Goal: Contribute content: Contribute content

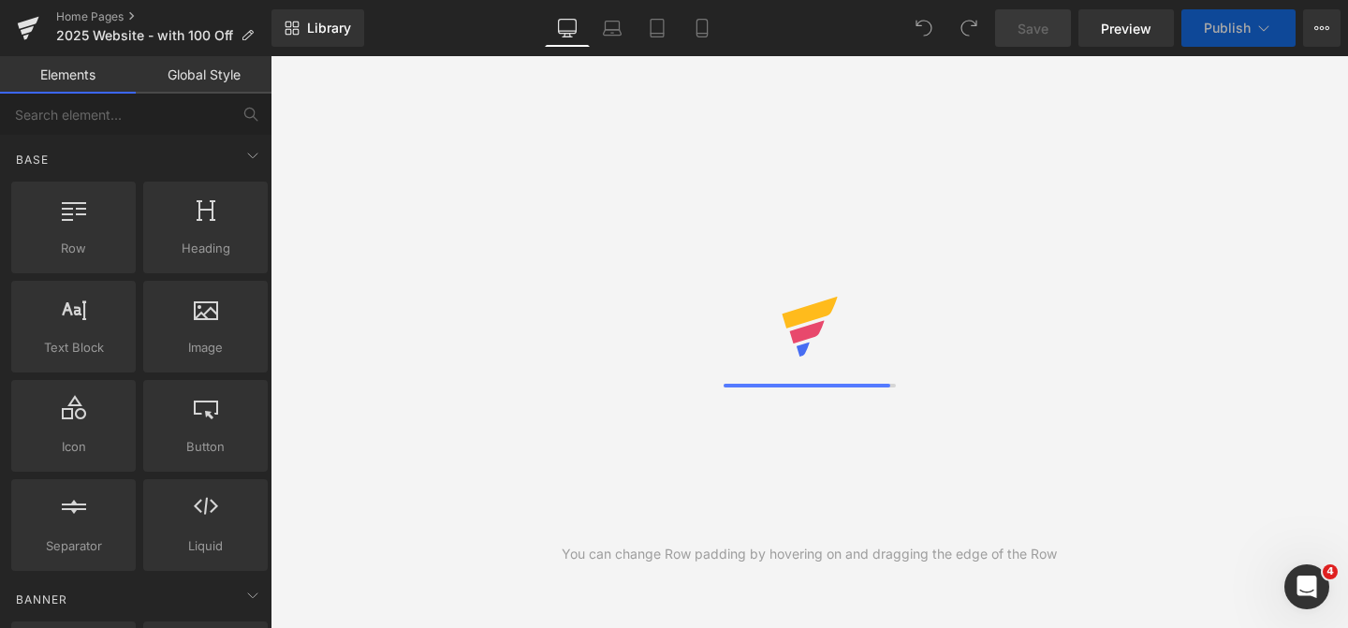
click at [766, 326] on div at bounding box center [809, 342] width 172 height 91
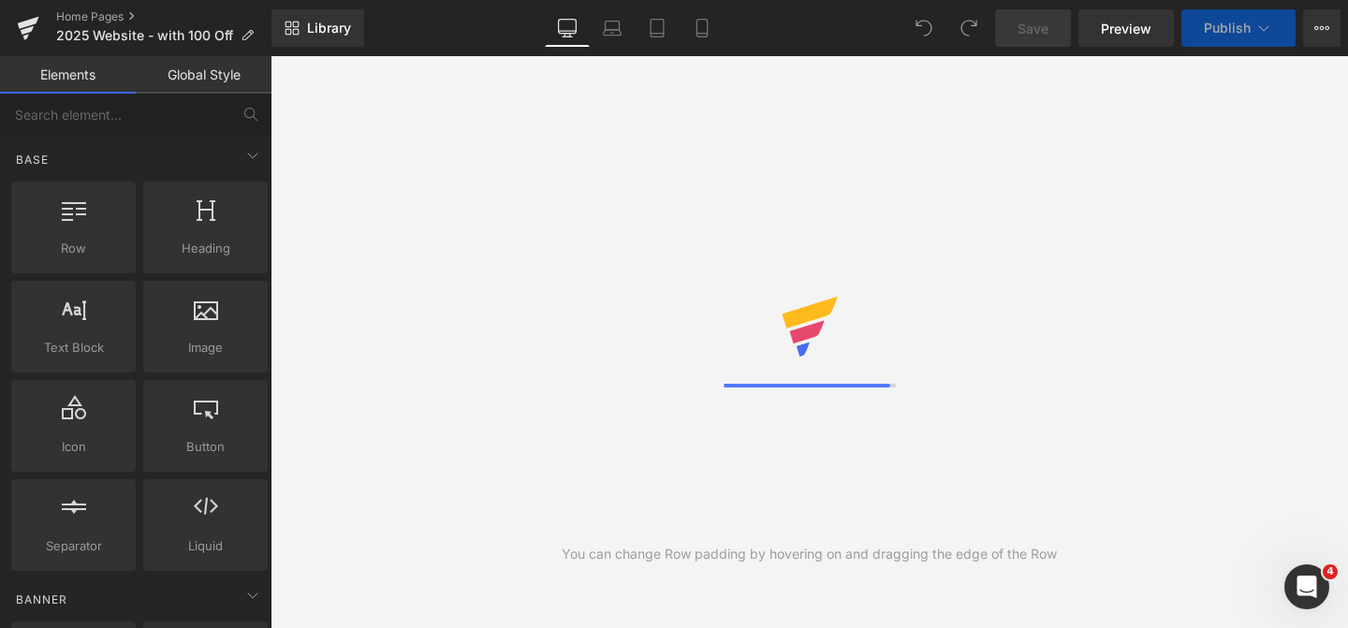
click at [766, 326] on div at bounding box center [809, 342] width 172 height 91
click at [554, 269] on div "You can change Row padding by hovering on and dragging the edge of the Row" at bounding box center [808, 342] width 1077 height 572
click at [787, 346] on icon at bounding box center [810, 327] width 60 height 60
click at [658, 30] on icon at bounding box center [657, 28] width 19 height 19
click at [715, 33] on link "Mobile" at bounding box center [701, 27] width 45 height 37
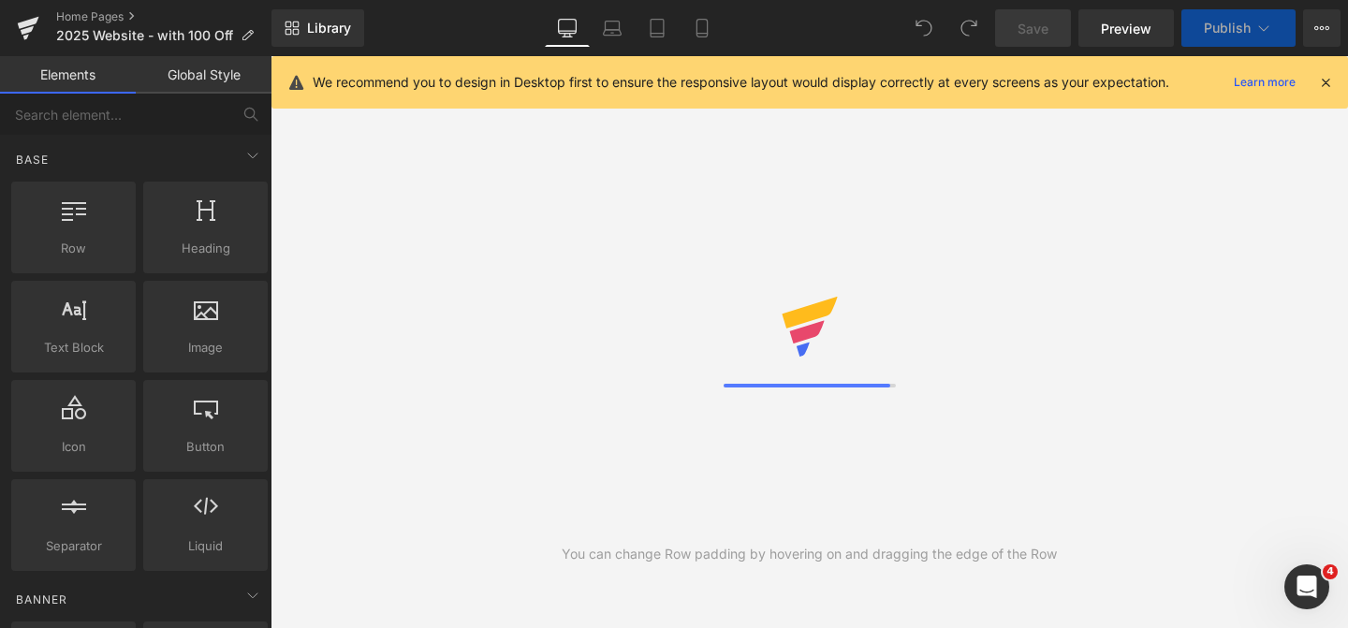
click at [565, 34] on icon at bounding box center [568, 27] width 18 height 14
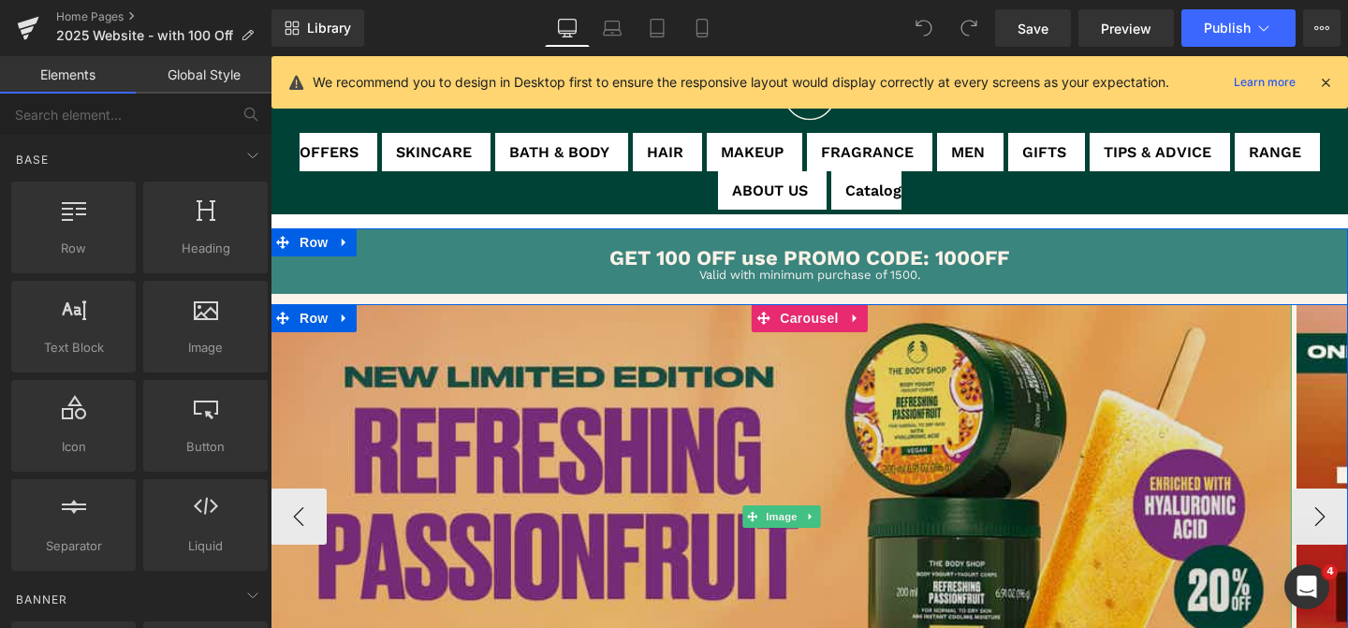
click at [562, 486] on img at bounding box center [780, 516] width 1021 height 424
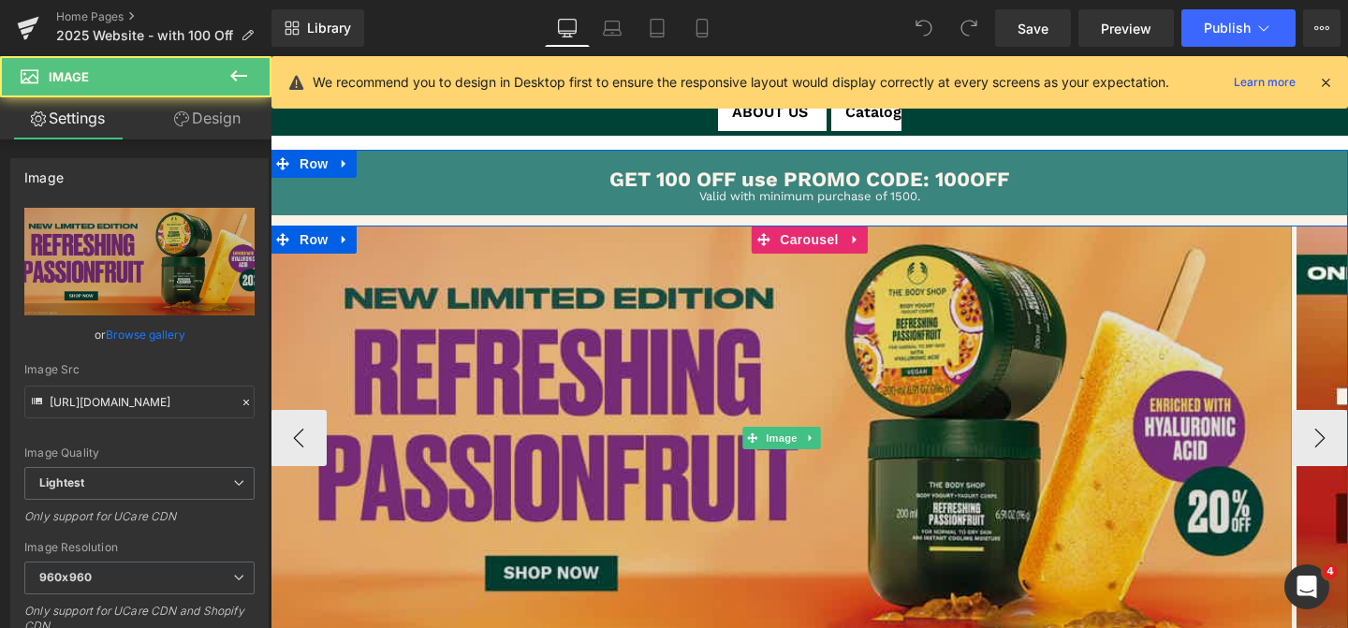
scroll to position [151, 0]
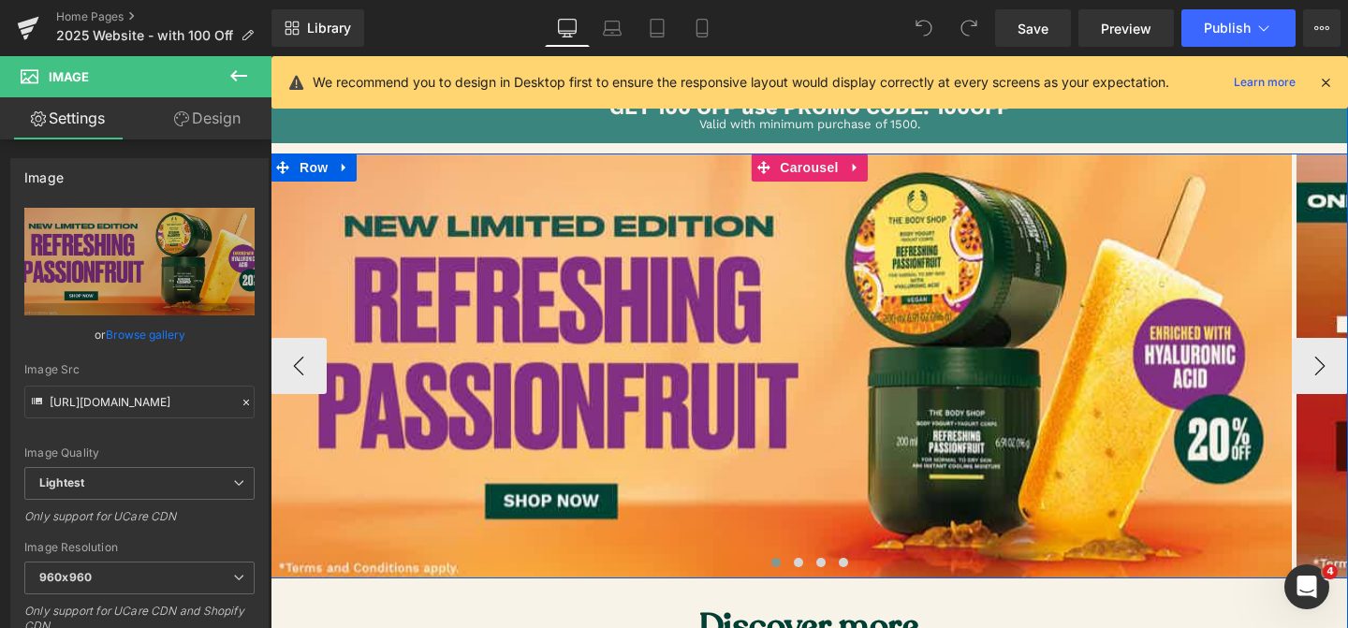
click at [776, 562] on span at bounding box center [775, 562] width 9 height 9
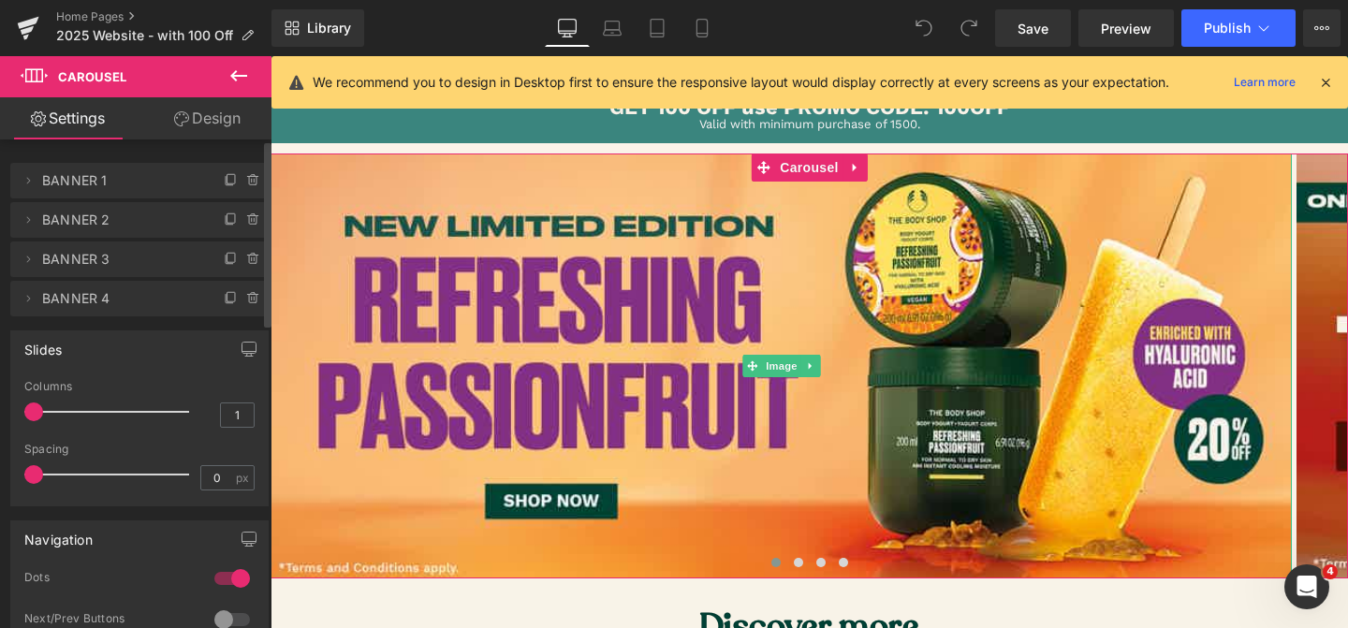
click at [161, 184] on span "BANNER 1" at bounding box center [120, 181] width 157 height 36
click at [224, 180] on icon at bounding box center [231, 180] width 15 height 15
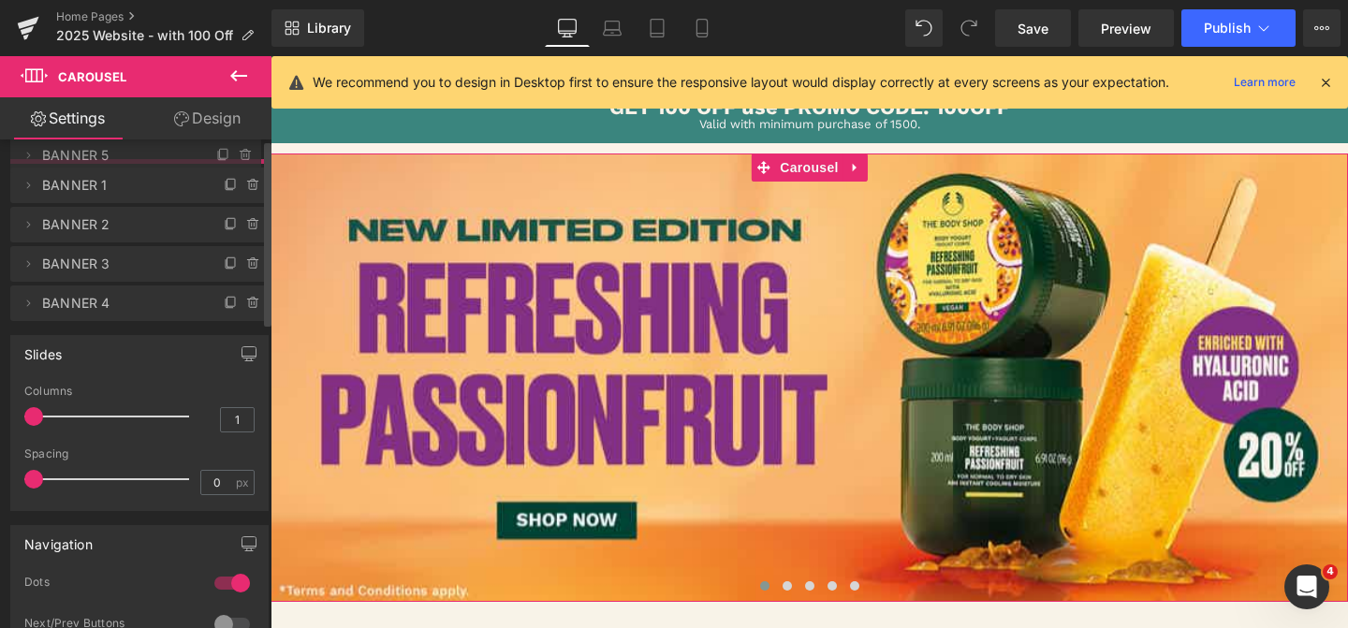
drag, startPoint x: 143, startPoint y: 223, endPoint x: 139, endPoint y: 158, distance: 64.7
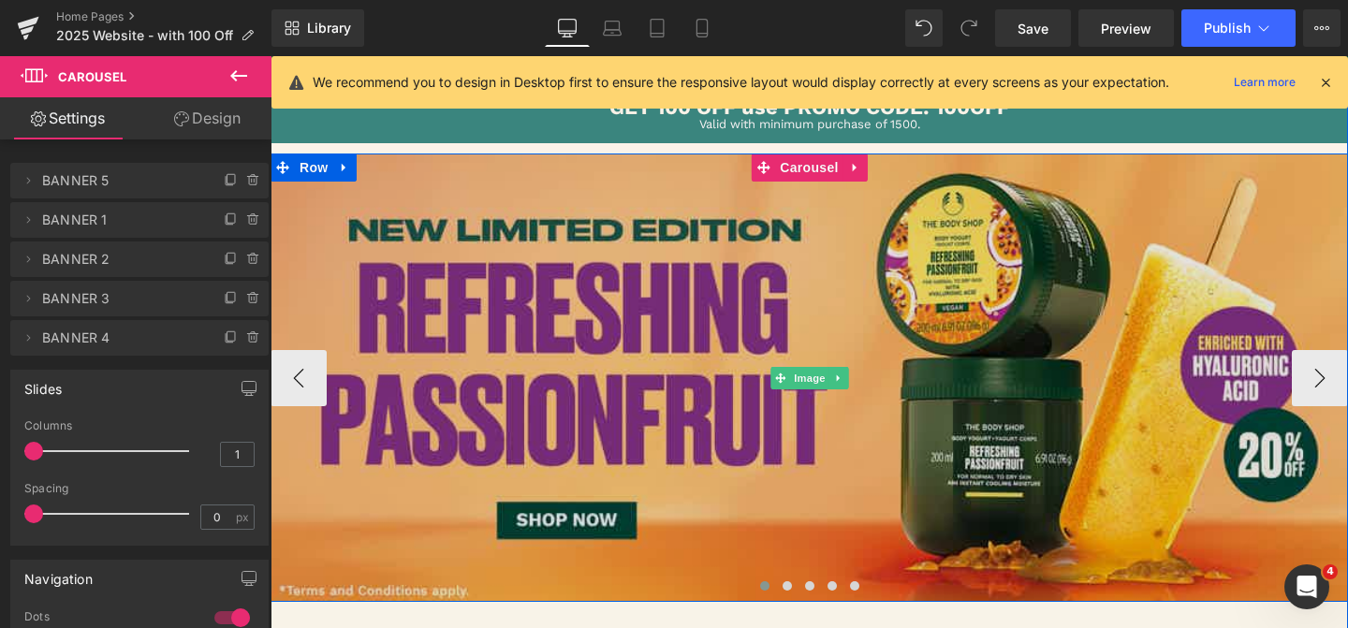
click at [575, 374] on img at bounding box center [808, 376] width 1077 height 447
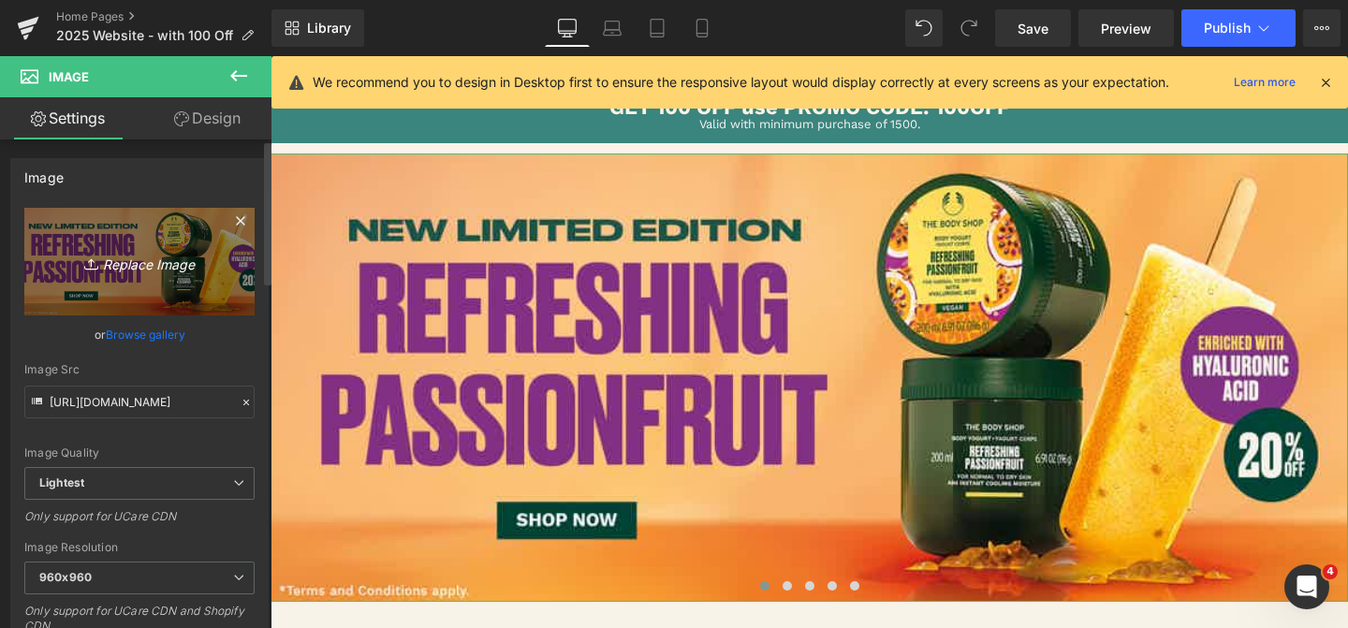
click at [138, 258] on icon "Replace Image" at bounding box center [140, 261] width 150 height 23
type input "C:\fakepath\Flash Sale [DATE].jpg"
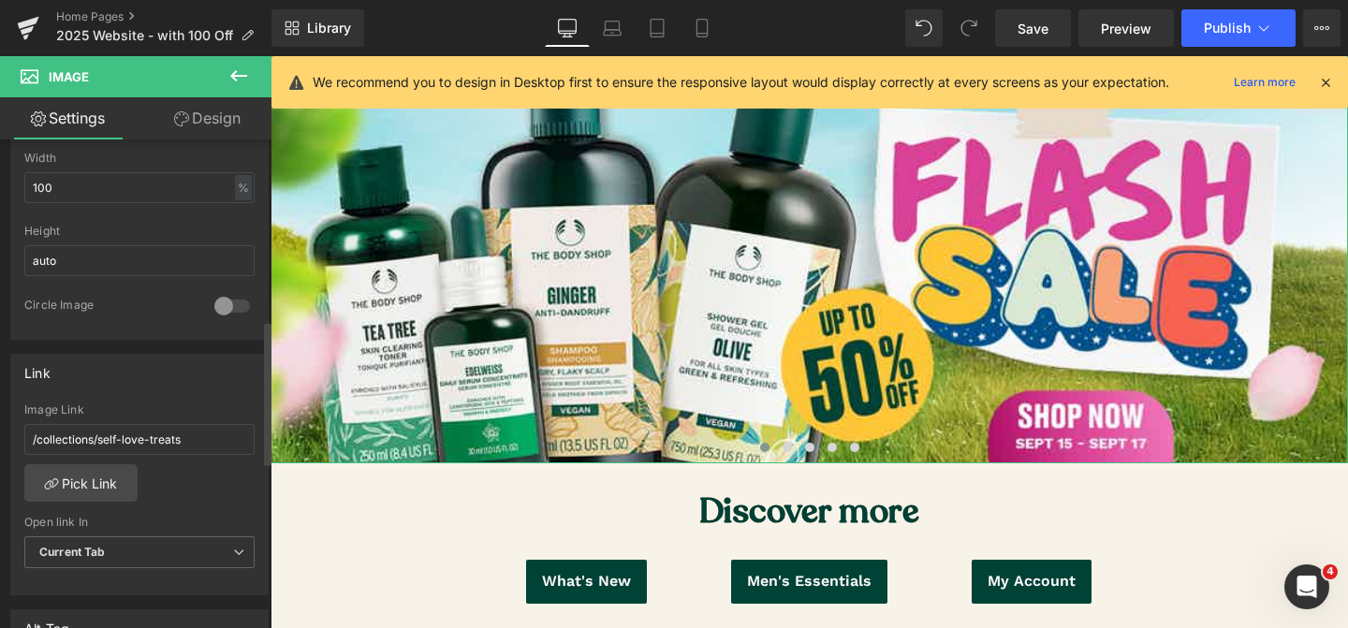
scroll to position [610, 0]
click at [115, 481] on link "Pick Link" at bounding box center [80, 479] width 113 height 37
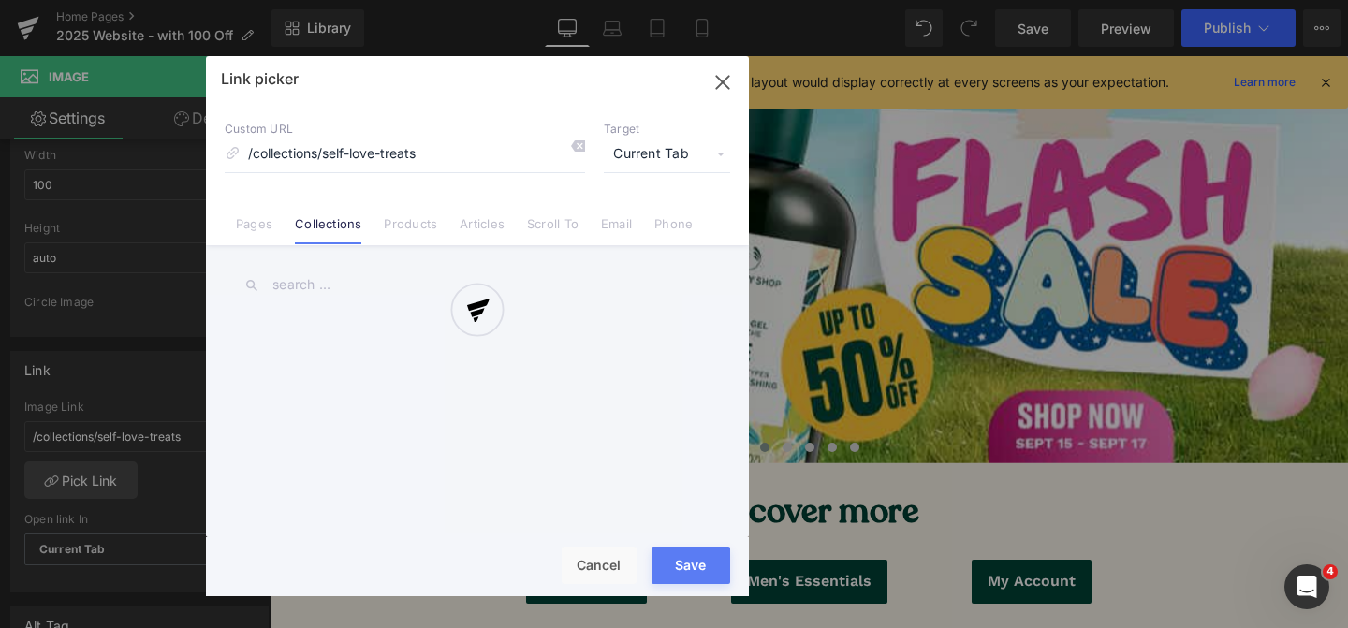
click at [302, 278] on div at bounding box center [477, 326] width 543 height 540
click at [287, 290] on div at bounding box center [477, 326] width 543 height 540
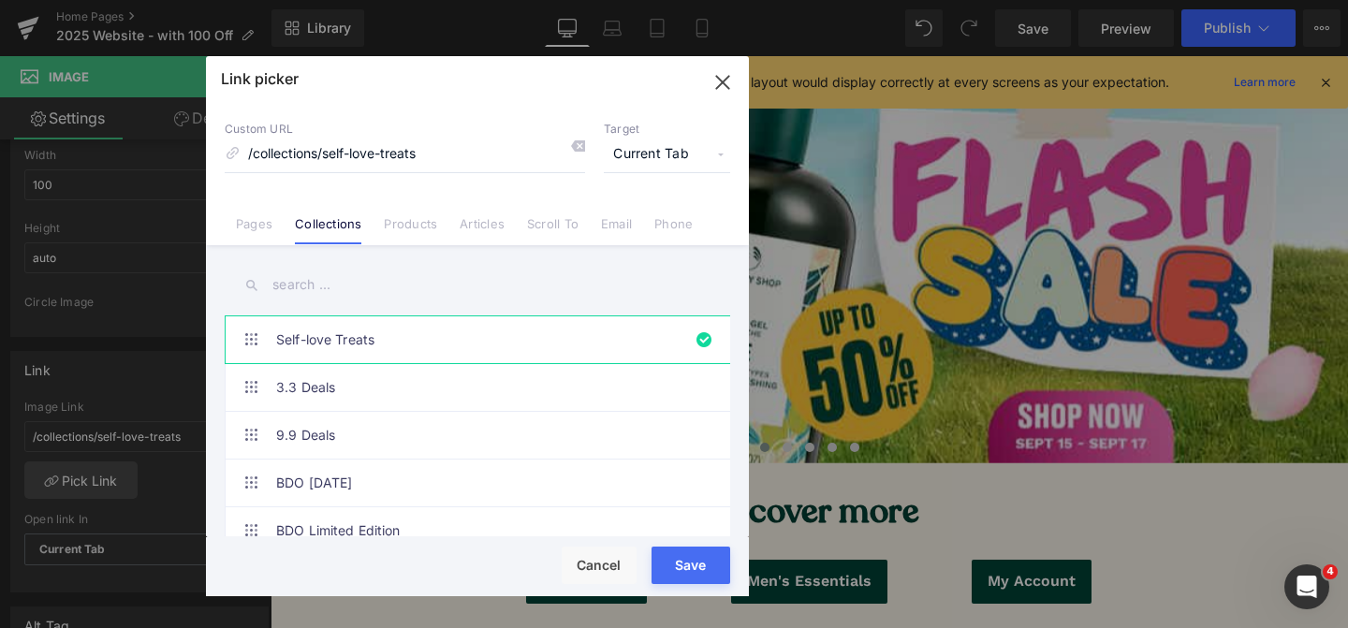
click at [318, 294] on input "text" at bounding box center [477, 285] width 505 height 42
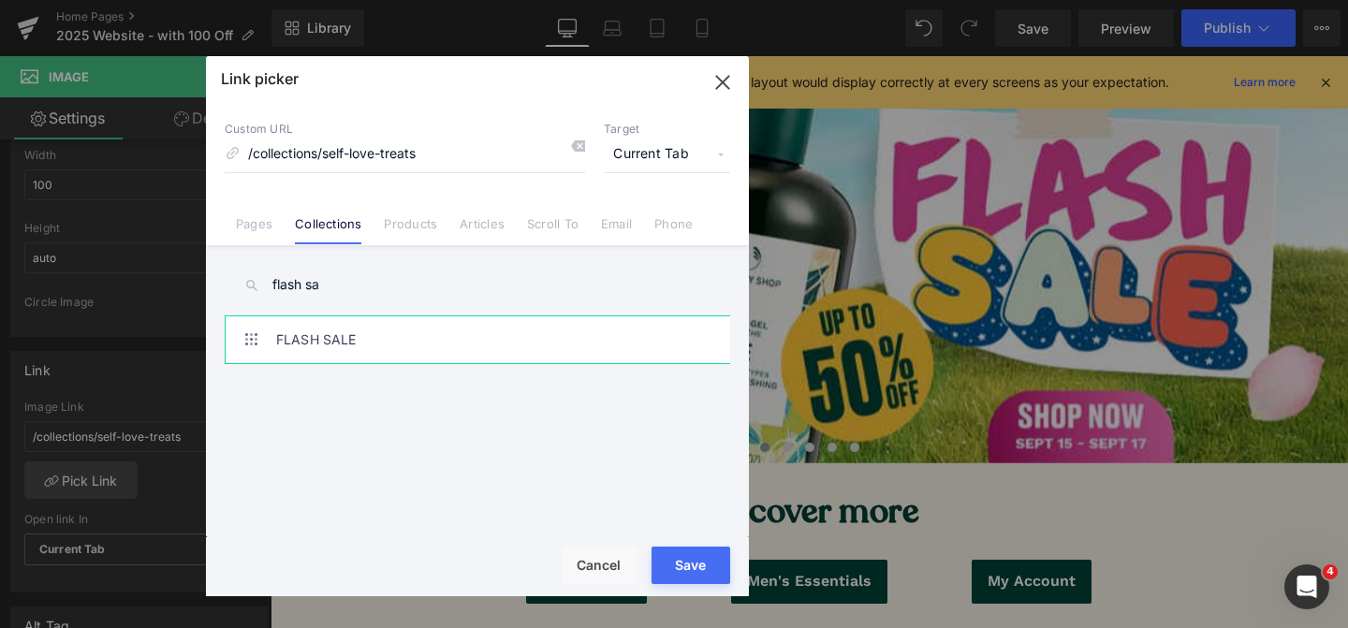
type input "flash sa"
click at [390, 345] on link "FLASH SALE" at bounding box center [482, 339] width 412 height 47
drag, startPoint x: 673, startPoint y: 562, endPoint x: 621, endPoint y: 557, distance: 51.7
click at [673, 562] on div "Loading Product Data" at bounding box center [673, 554] width 135 height 21
click at [668, 572] on button "Save" at bounding box center [690, 565] width 79 height 37
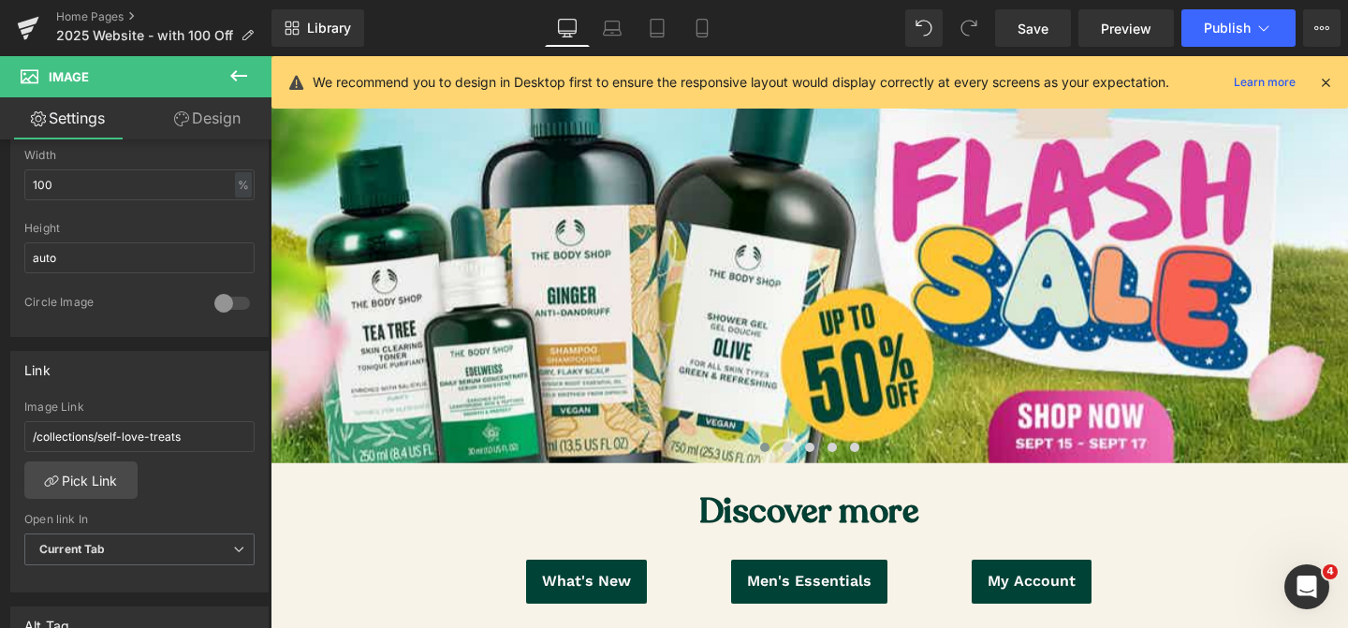
drag, startPoint x: 1043, startPoint y: 29, endPoint x: 1075, endPoint y: 52, distance: 39.5
click at [1043, 29] on span "Save" at bounding box center [1032, 29] width 31 height 20
drag, startPoint x: 1043, startPoint y: 37, endPoint x: 583, endPoint y: 86, distance: 462.1
click at [1042, 37] on span "Save" at bounding box center [1032, 29] width 31 height 20
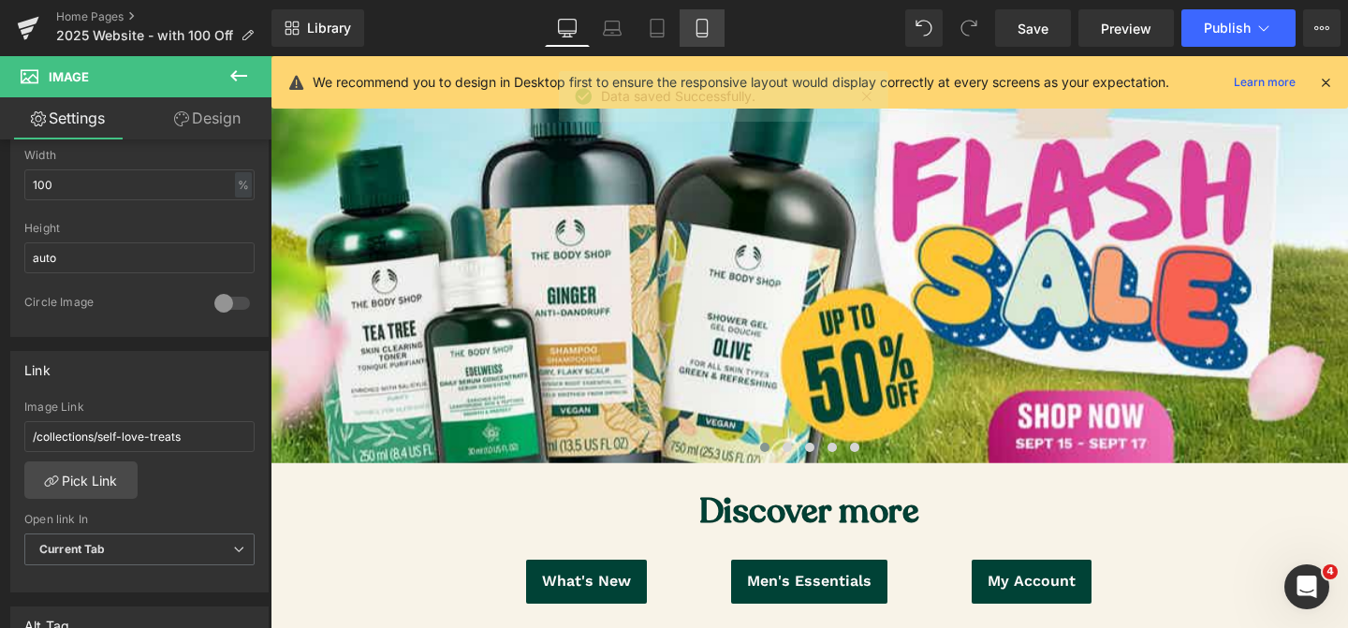
click at [713, 39] on link "Mobile" at bounding box center [701, 27] width 45 height 37
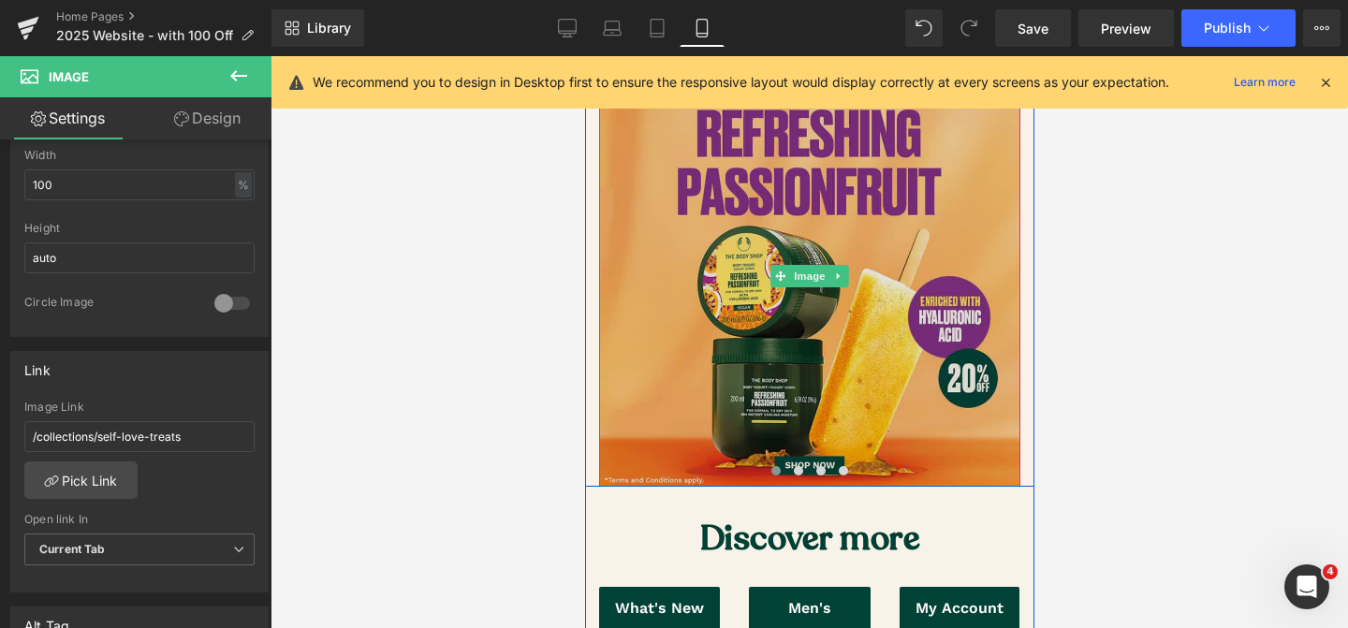
scroll to position [153, 0]
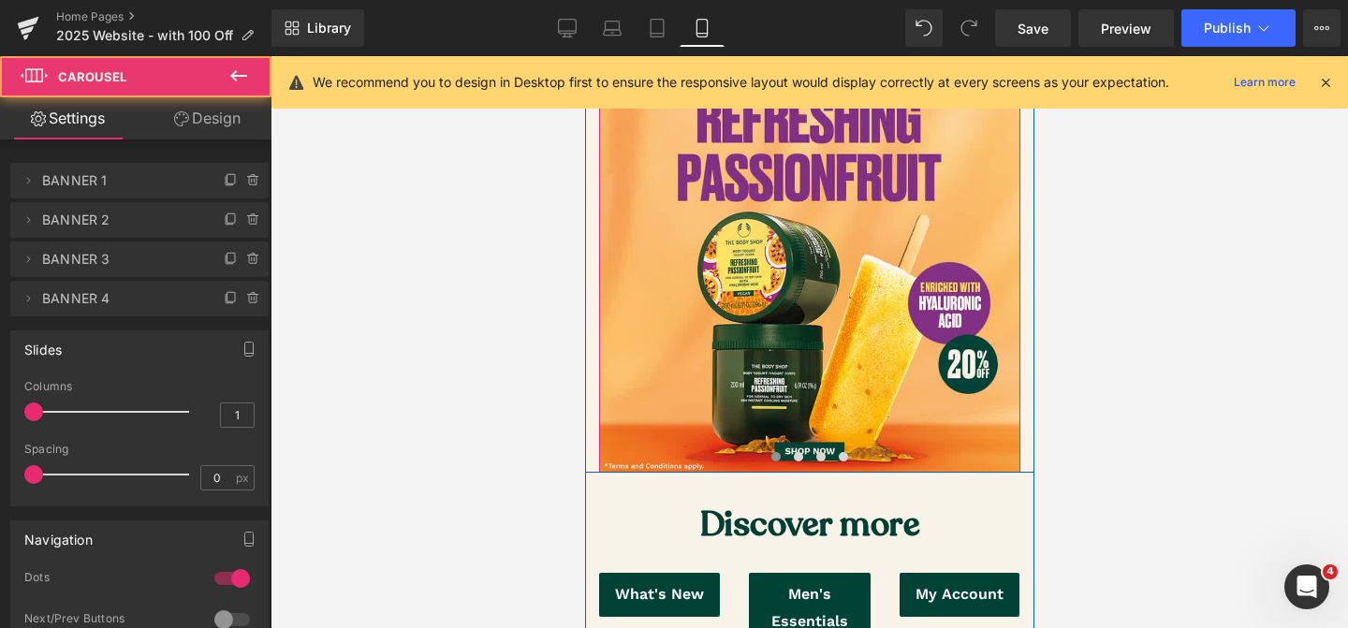
click at [772, 460] on span at bounding box center [774, 456] width 9 height 9
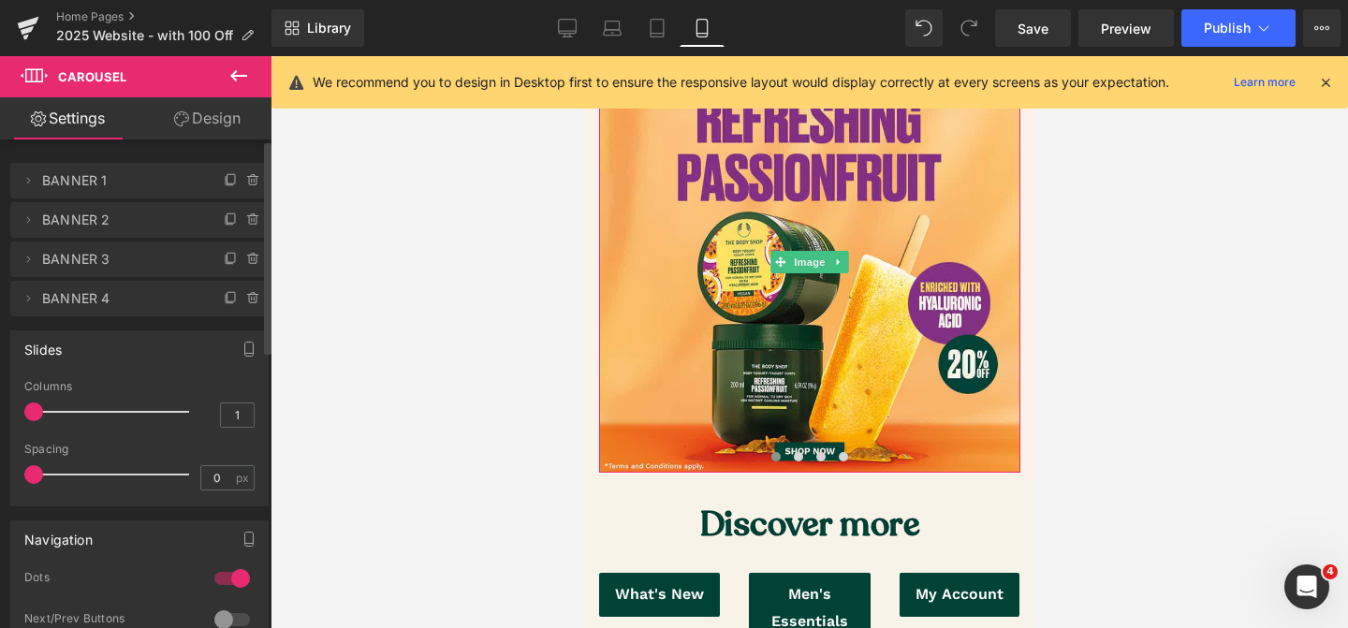
click at [104, 191] on span "BANNER 1" at bounding box center [120, 181] width 157 height 36
click at [104, 181] on span "BANNER 1" at bounding box center [120, 181] width 157 height 36
click at [85, 180] on span "BANNER 1" at bounding box center [120, 181] width 157 height 36
click at [224, 181] on icon at bounding box center [231, 180] width 15 height 15
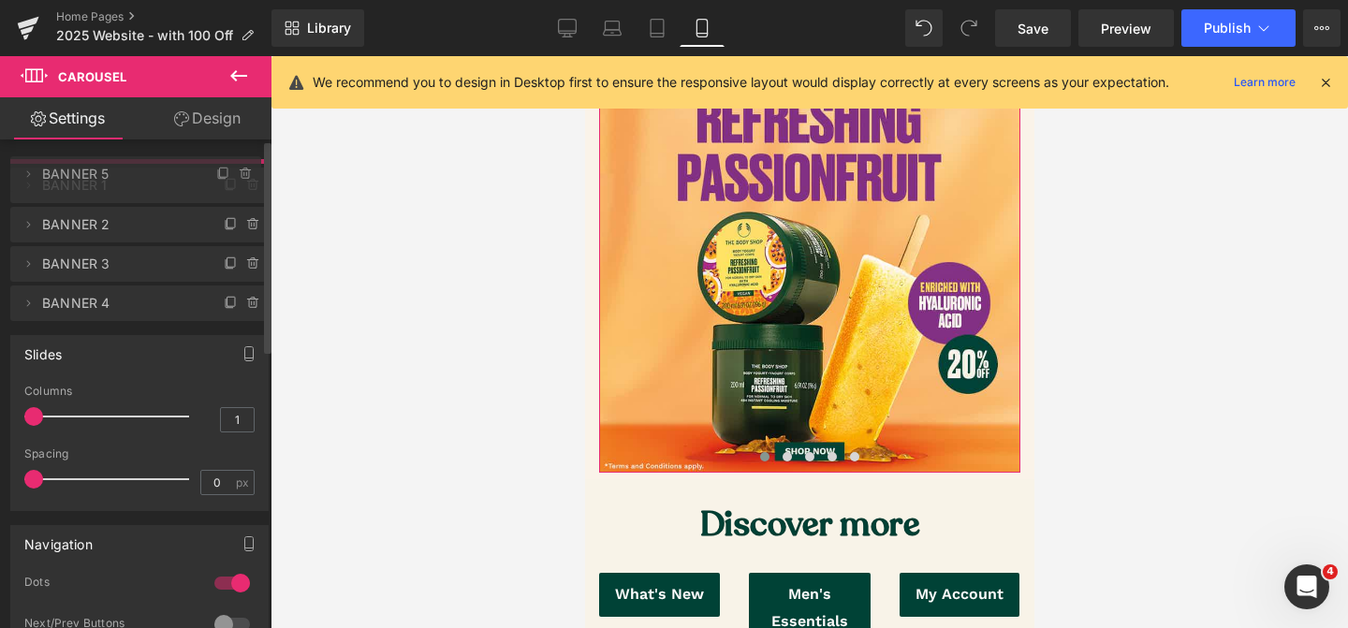
drag, startPoint x: 92, startPoint y: 221, endPoint x: 87, endPoint y: 175, distance: 46.1
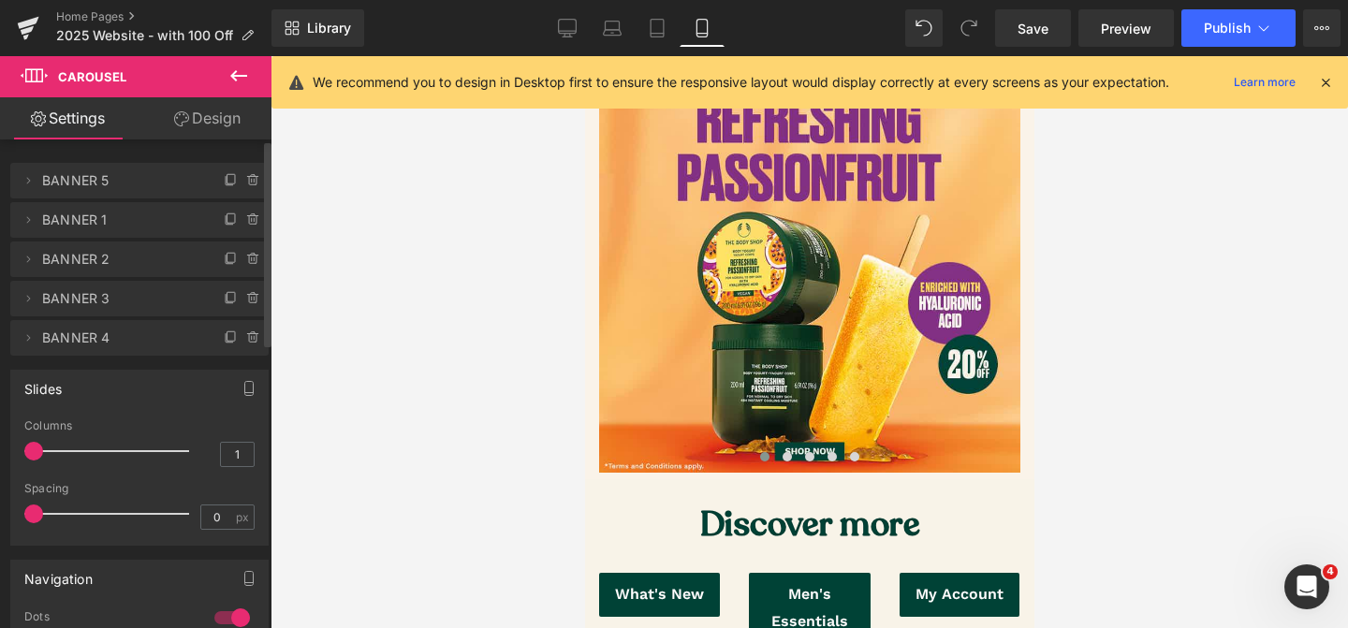
click at [88, 189] on span "BANNER 5" at bounding box center [120, 181] width 157 height 36
click at [29, 181] on icon at bounding box center [28, 180] width 15 height 15
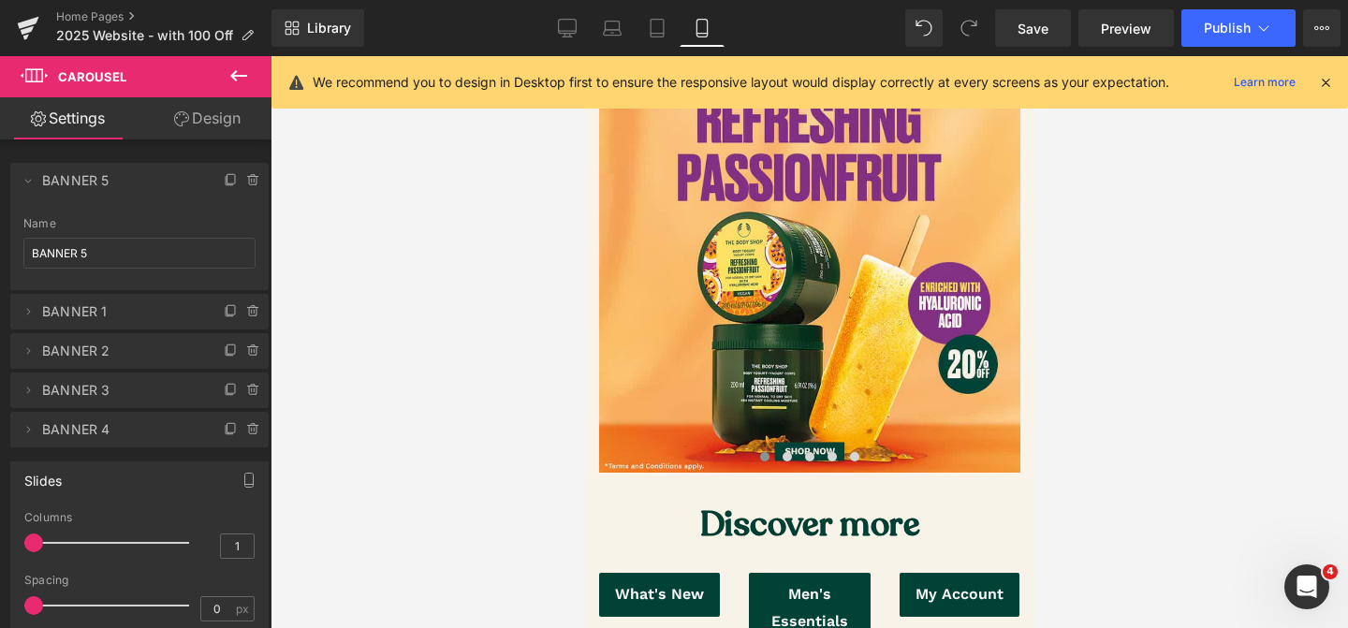
click at [521, 262] on div at bounding box center [808, 342] width 1077 height 572
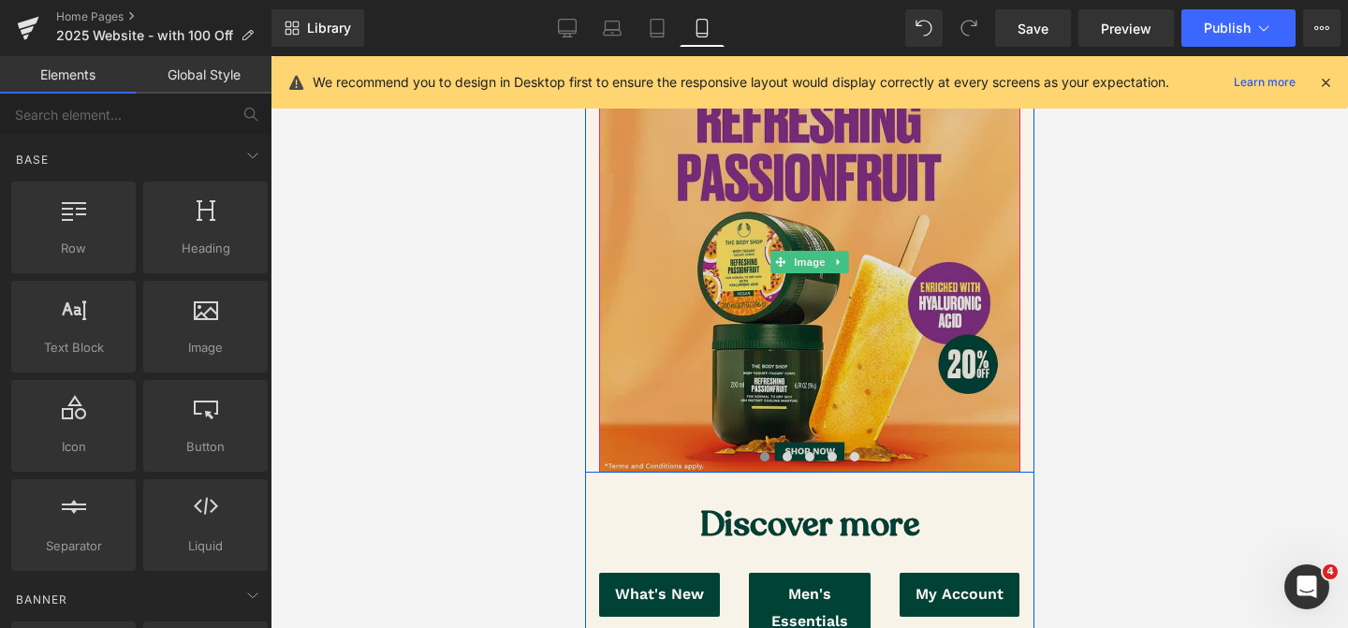
click at [763, 338] on img at bounding box center [808, 261] width 421 height 421
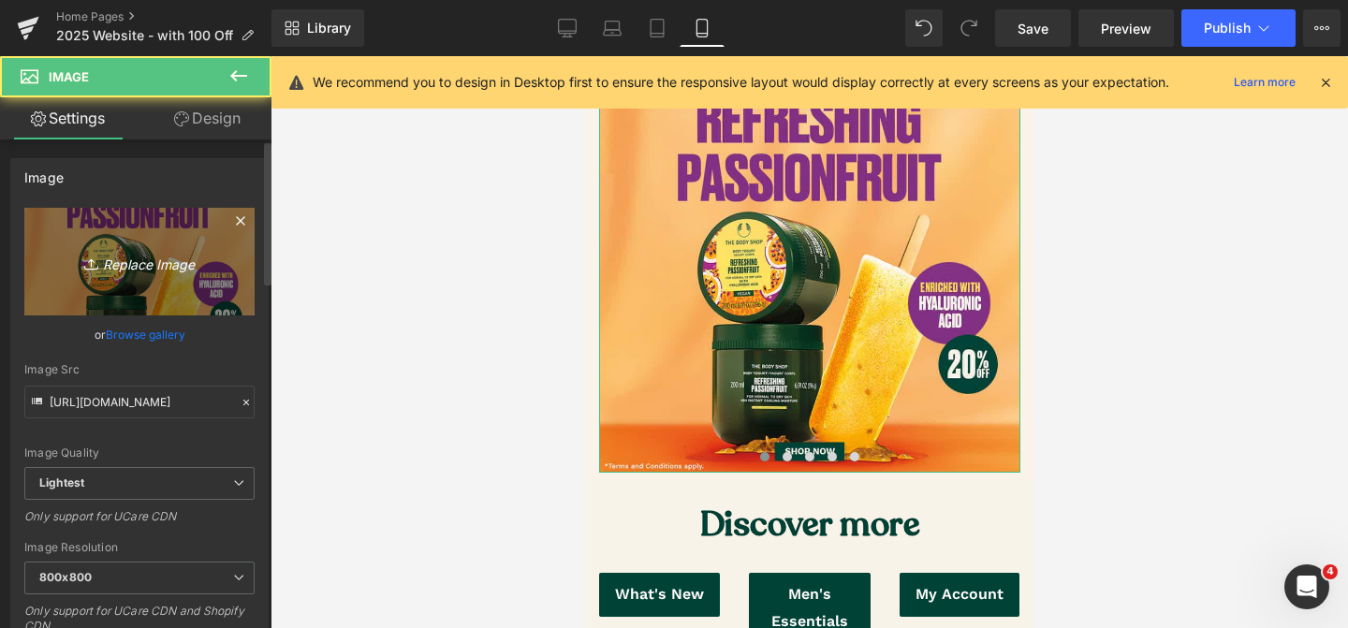
click at [162, 252] on icon "Replace Image" at bounding box center [140, 261] width 150 height 23
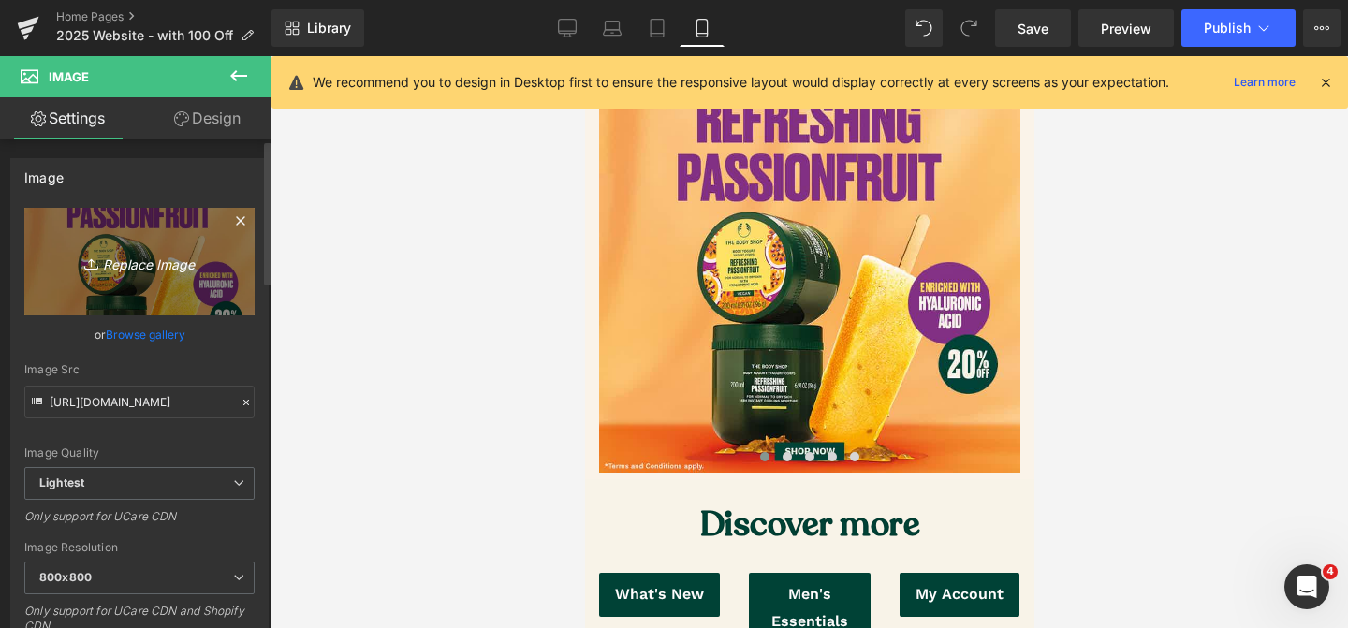
type input "C:\fakepath\cover.jpg"
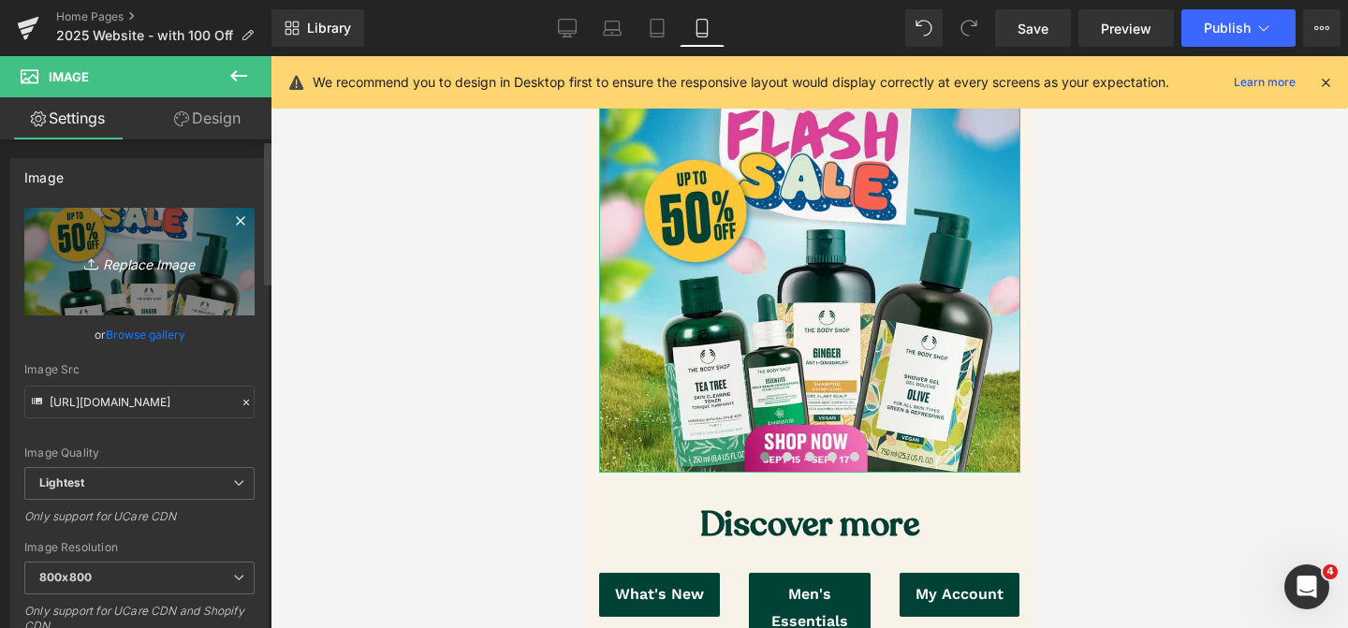
click at [148, 304] on link "Replace Image" at bounding box center [139, 262] width 230 height 108
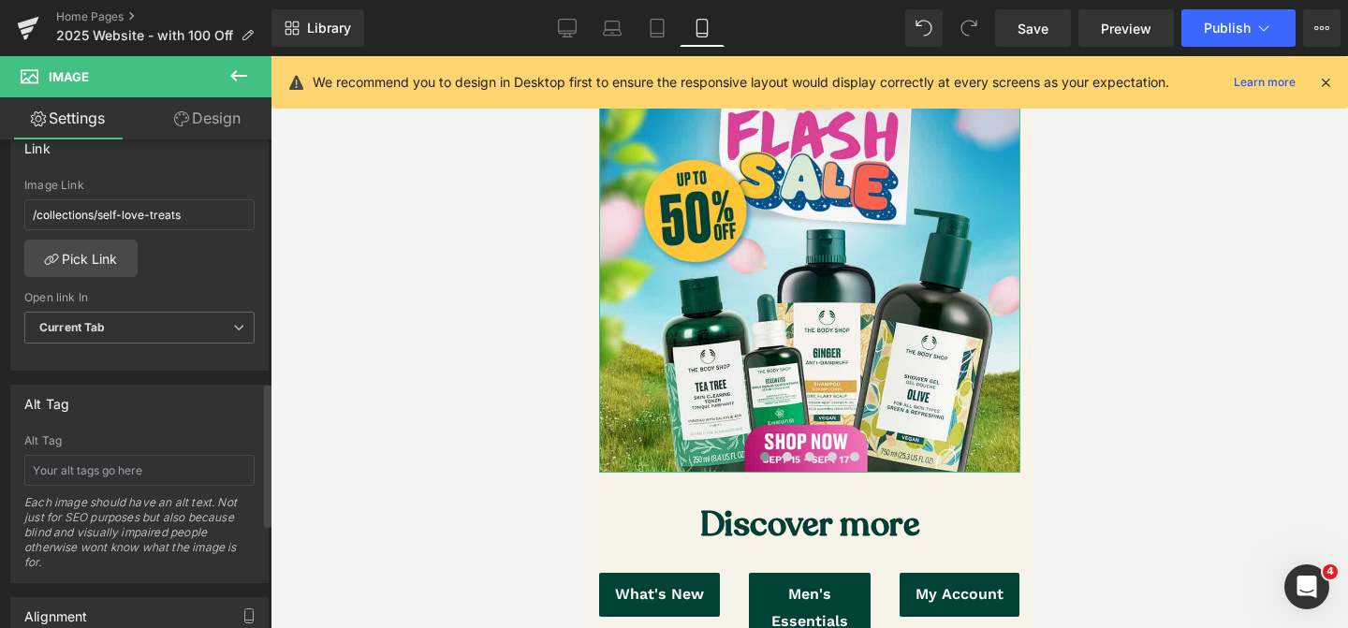
scroll to position [824, 0]
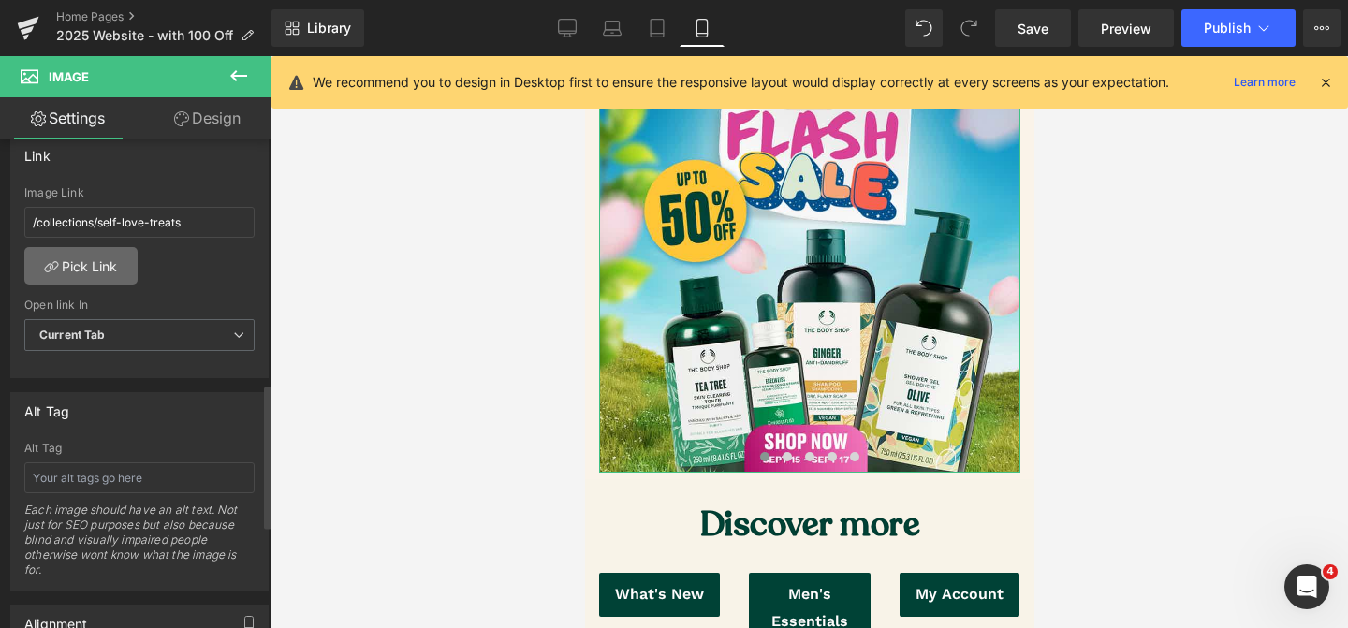
click at [111, 262] on link "Pick Link" at bounding box center [80, 265] width 113 height 37
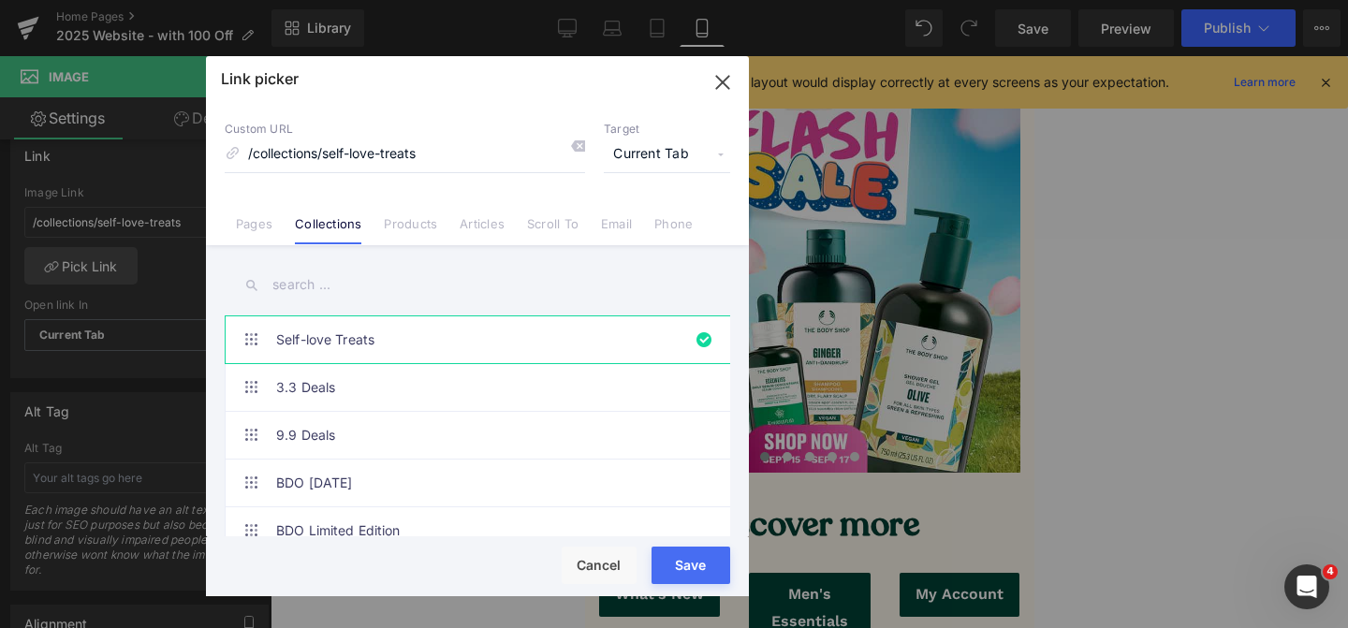
click at [337, 294] on input "text" at bounding box center [477, 285] width 505 height 42
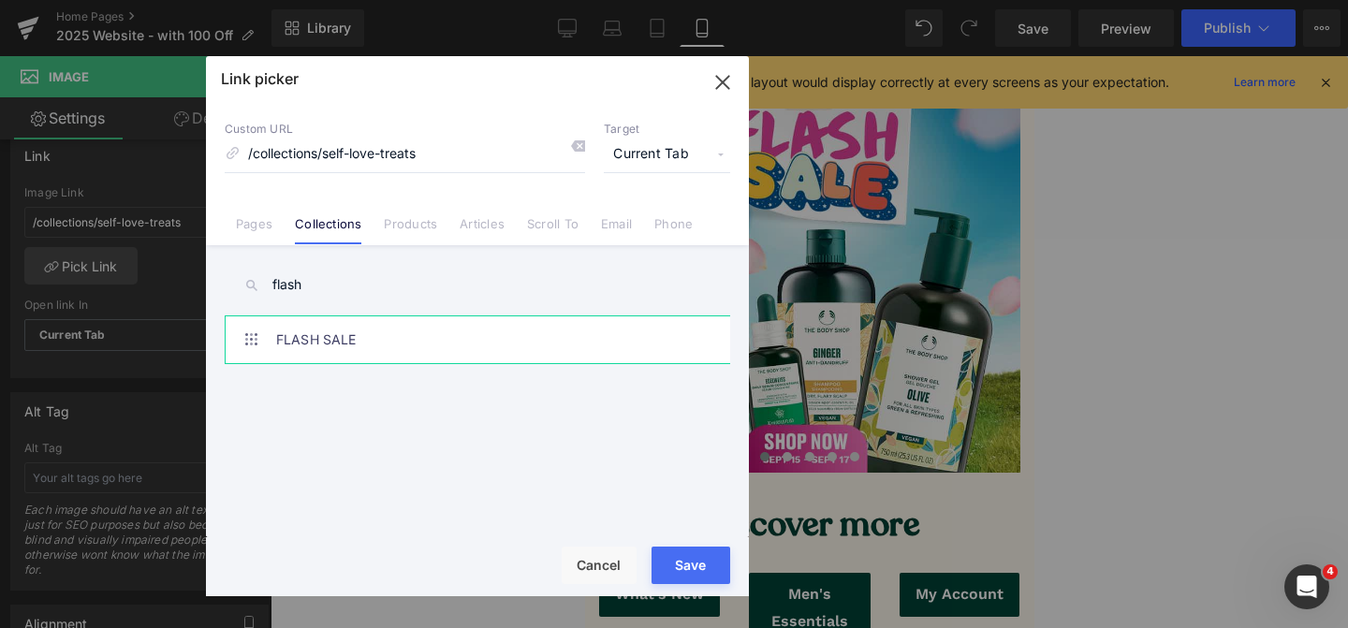
type input "flash"
click at [340, 334] on link "FLASH SALE" at bounding box center [482, 339] width 412 height 47
drag, startPoint x: 666, startPoint y: 563, endPoint x: 623, endPoint y: 562, distance: 43.1
click at [665, 0] on div "You are previewing how the will restyle your page. You can not edit Elements in…" at bounding box center [674, 0] width 1348 height 0
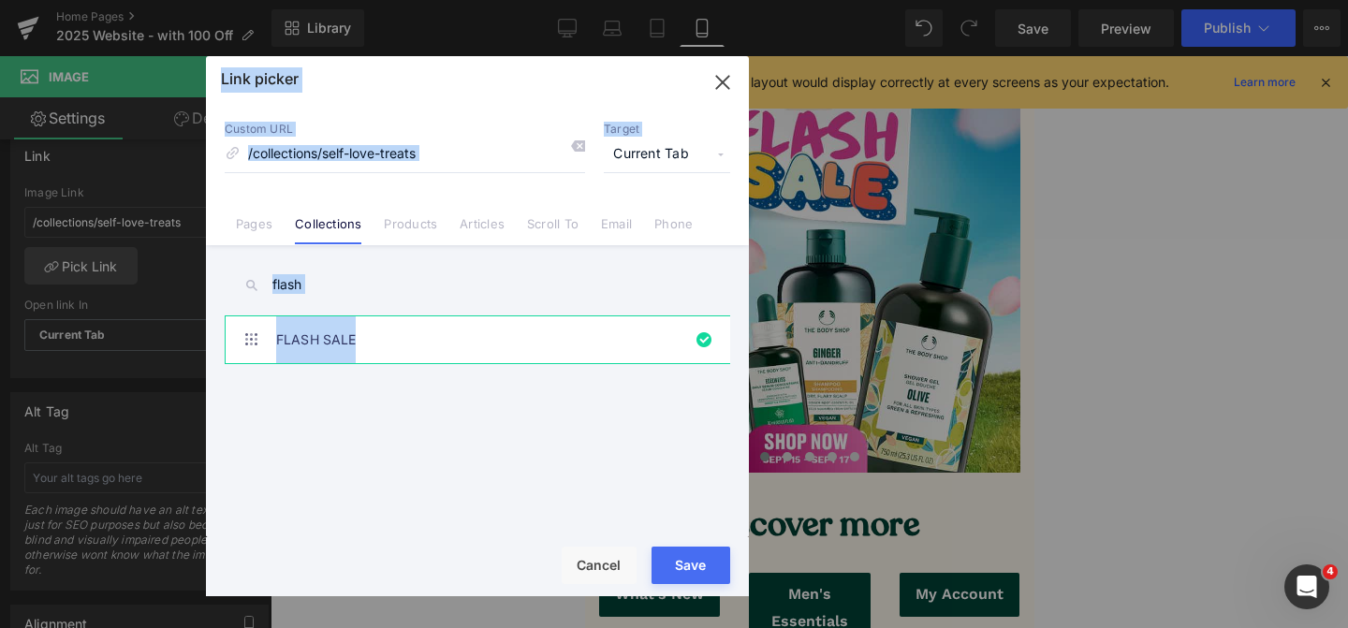
click at [678, 569] on button "Save" at bounding box center [690, 565] width 79 height 37
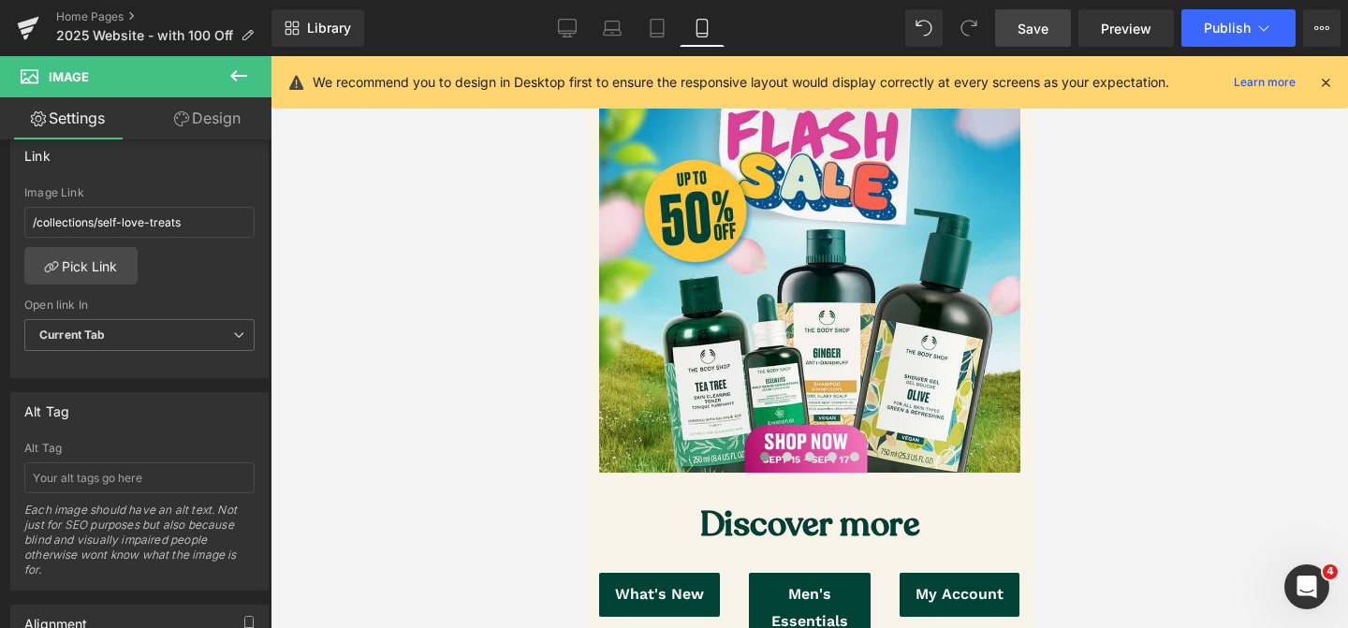
click at [1038, 27] on span "Save" at bounding box center [1032, 29] width 31 height 20
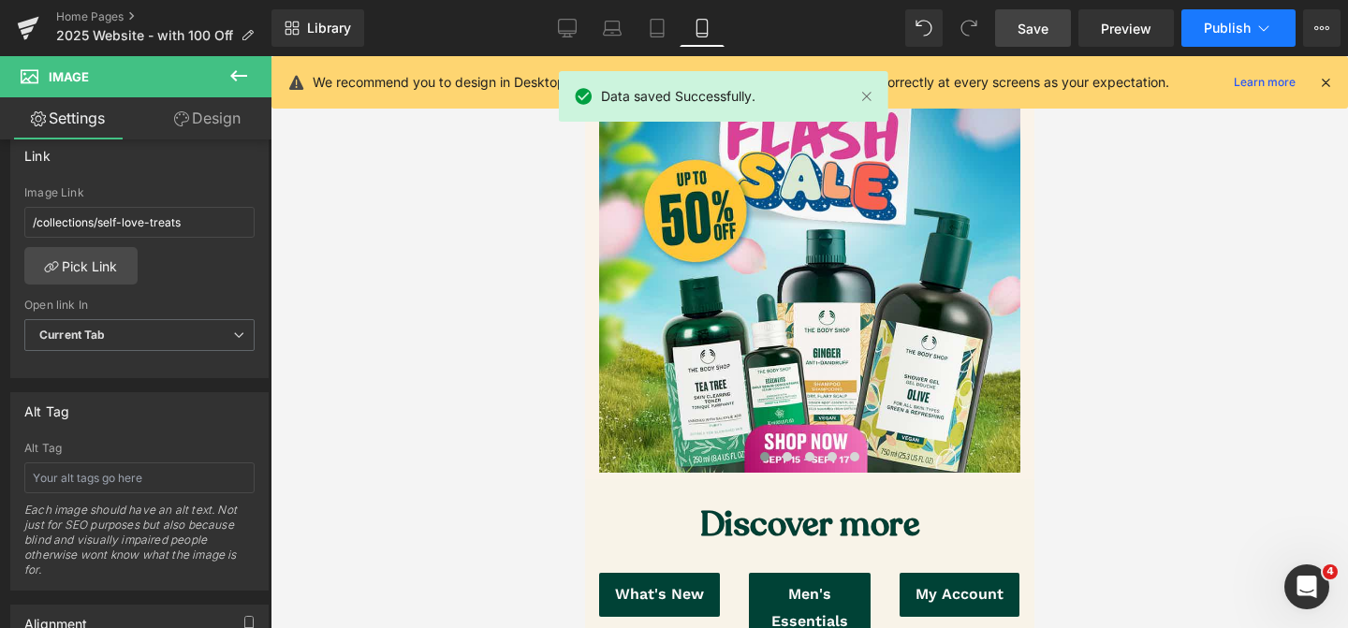
click at [1246, 24] on span "Publish" at bounding box center [1227, 28] width 47 height 15
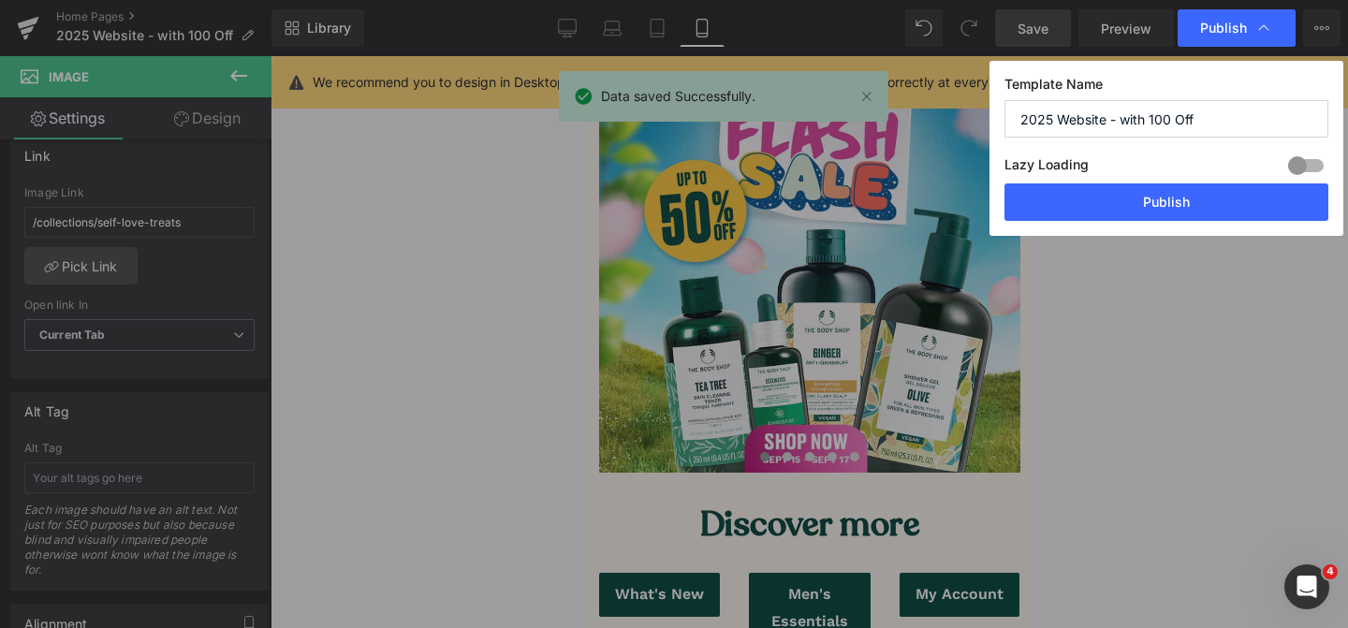
click at [1155, 202] on button "Publish" at bounding box center [1166, 201] width 324 height 37
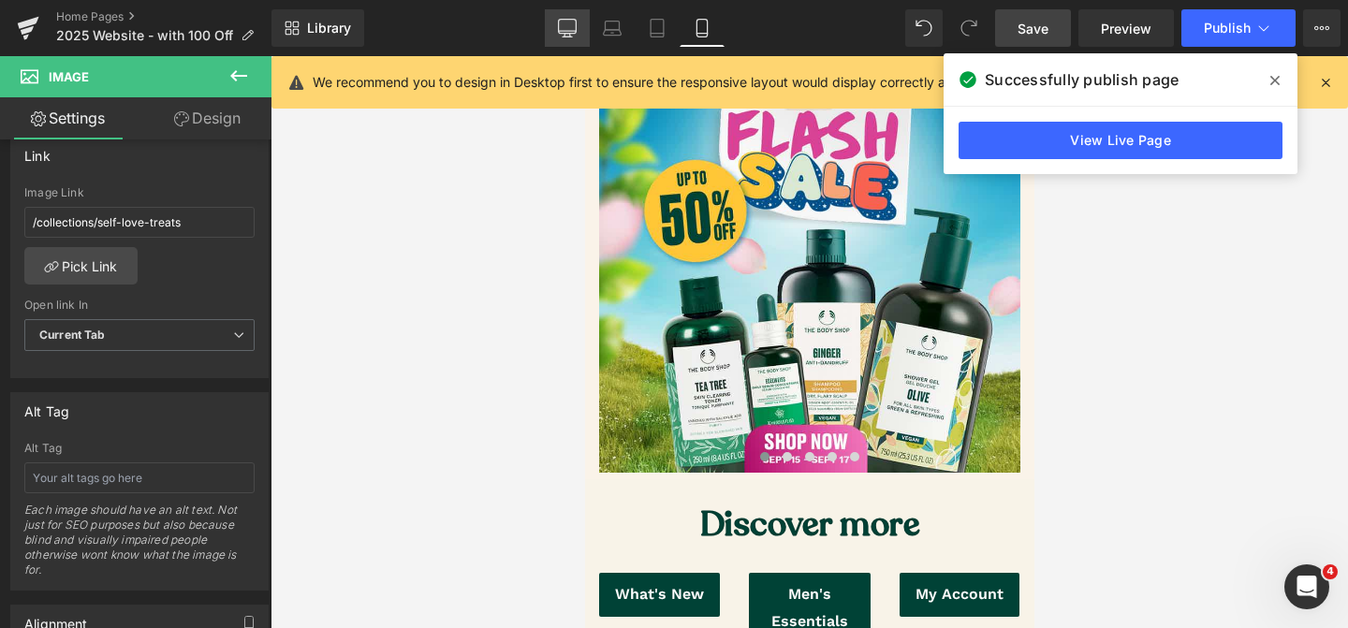
click at [556, 32] on link "Desktop" at bounding box center [567, 27] width 45 height 37
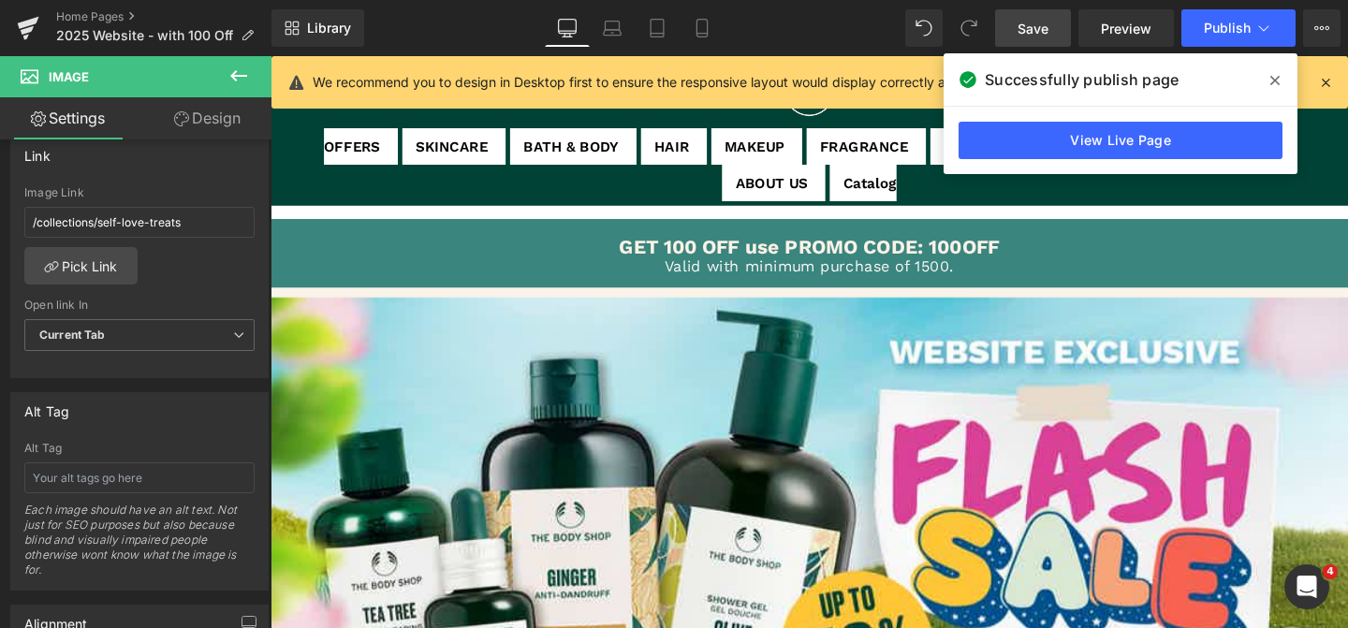
scroll to position [0, 0]
